Goal: Find specific page/section: Find specific page/section

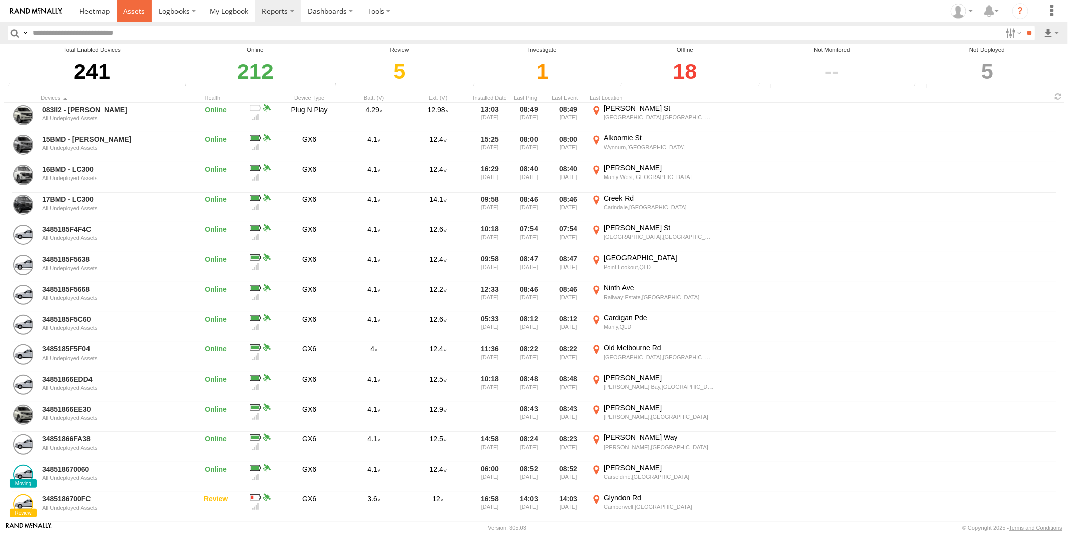
click at [134, 12] on span at bounding box center [134, 11] width 22 height 10
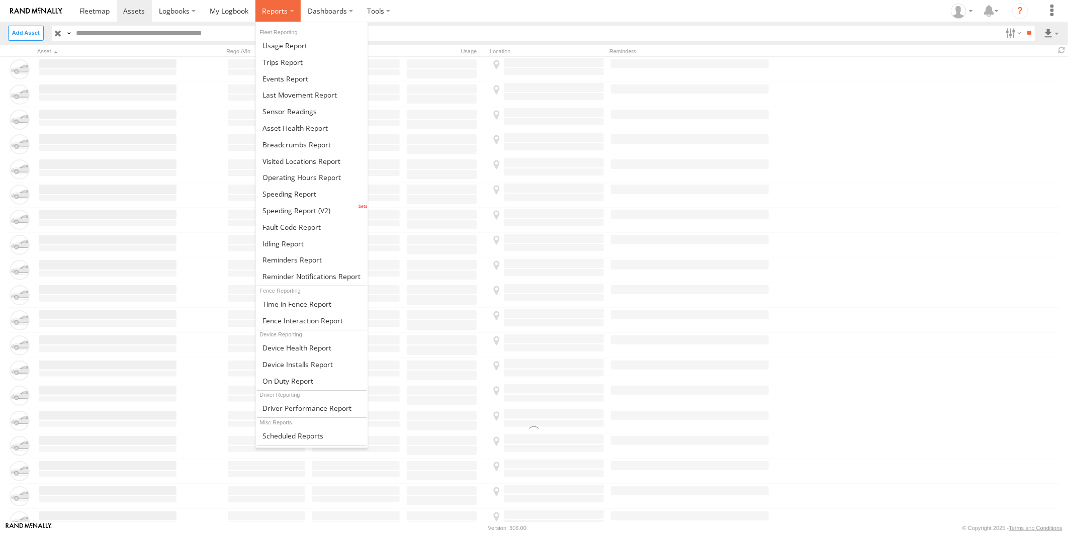
click at [283, 13] on span at bounding box center [275, 11] width 26 height 10
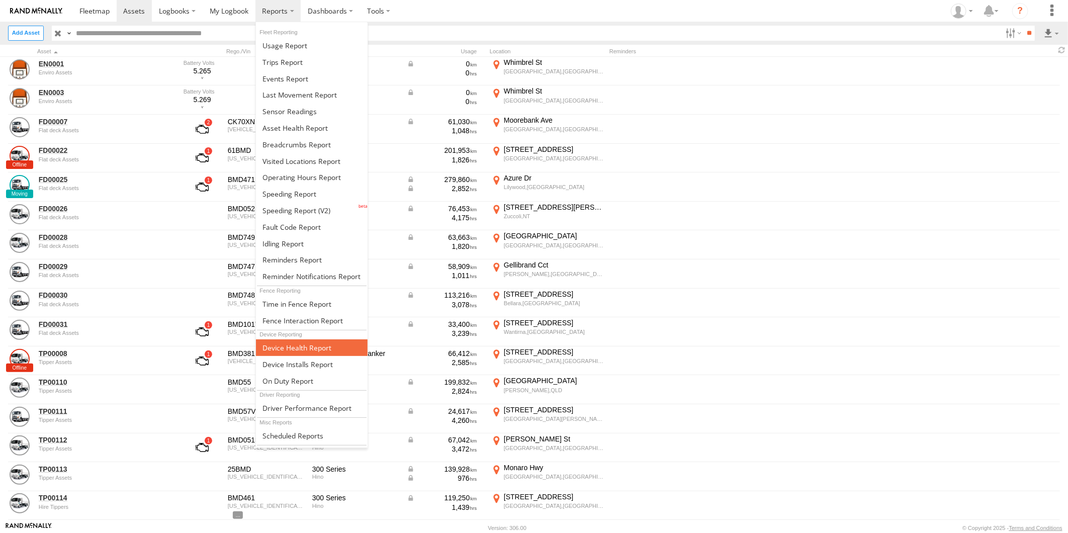
click at [290, 346] on span at bounding box center [296, 348] width 69 height 10
